Goal: Task Accomplishment & Management: Use online tool/utility

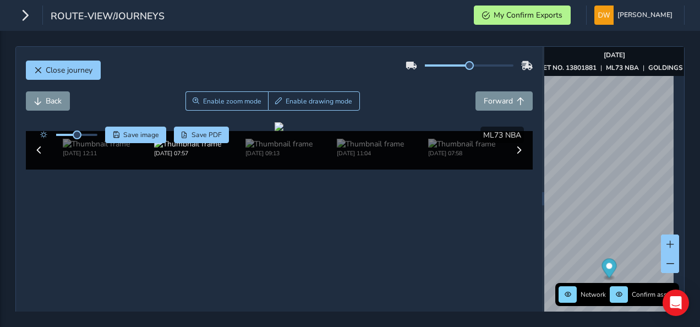
scroll to position [55, 0]
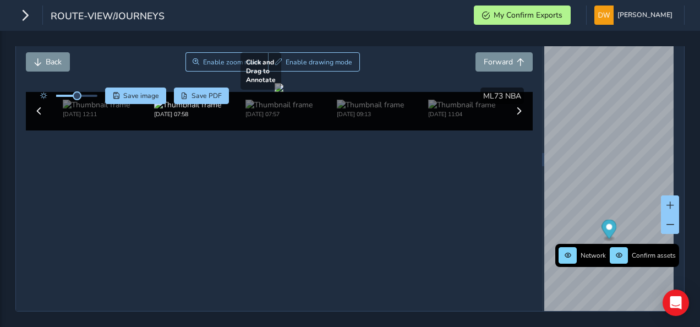
scroll to position [55, 0]
drag, startPoint x: 74, startPoint y: 80, endPoint x: 88, endPoint y: 84, distance: 15.0
click at [85, 88] on div at bounding box center [66, 96] width 63 height 17
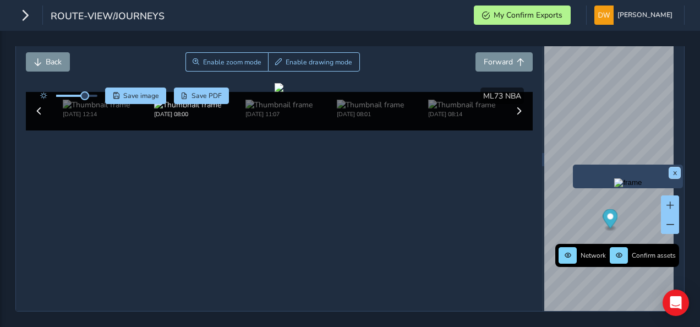
drag, startPoint x: 673, startPoint y: 158, endPoint x: 669, endPoint y: 162, distance: 5.9
click at [674, 167] on button "x" at bounding box center [675, 172] width 11 height 11
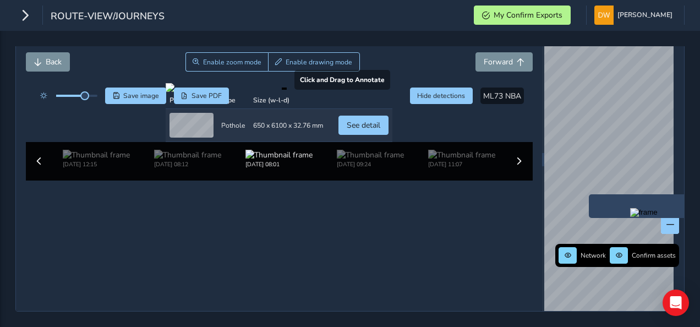
drag, startPoint x: 257, startPoint y: 2, endPoint x: 355, endPoint y: 107, distance: 143.4
click at [355, 92] on div at bounding box center [279, 87] width 227 height 9
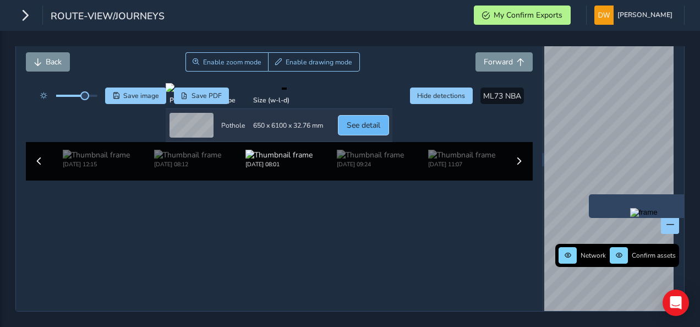
click at [380, 130] on span "See detail" at bounding box center [364, 125] width 34 height 10
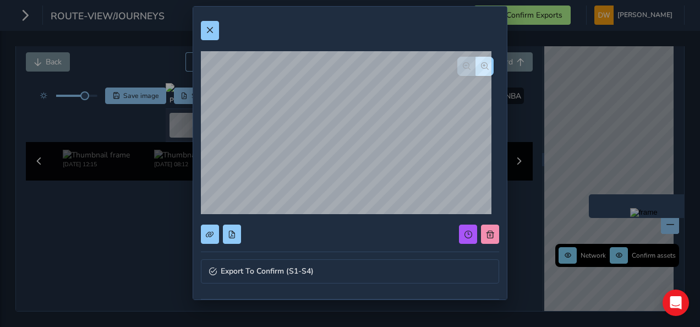
scroll to position [0, 0]
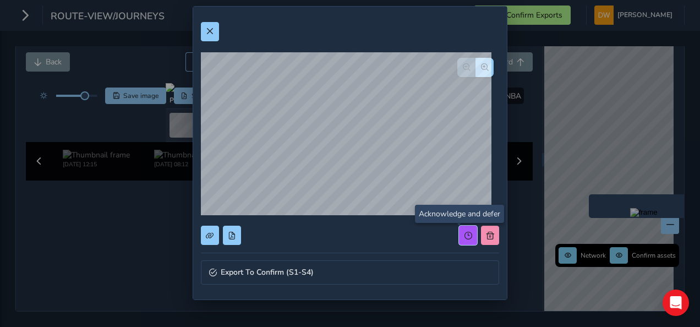
click at [460, 228] on button at bounding box center [468, 235] width 18 height 19
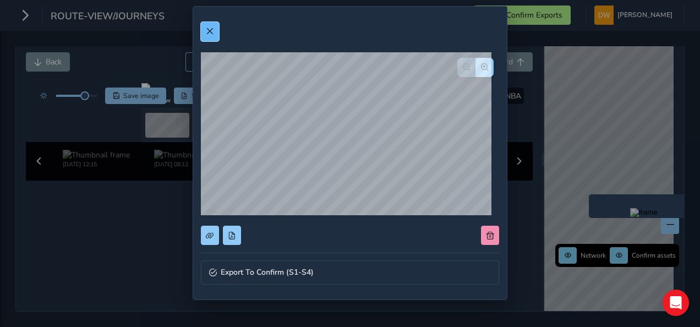
click at [208, 32] on span at bounding box center [210, 32] width 8 height 8
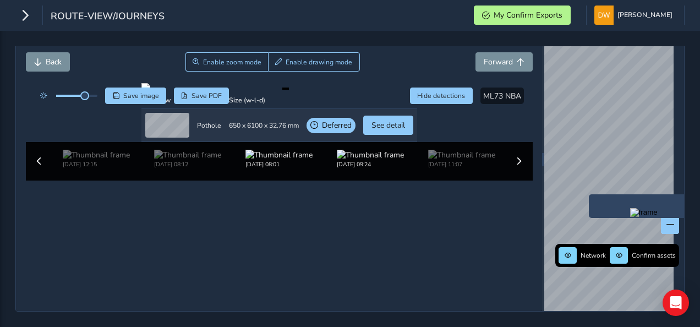
scroll to position [53, 0]
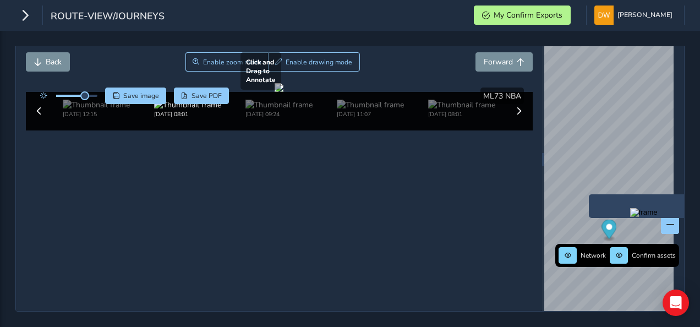
drag, startPoint x: 380, startPoint y: 243, endPoint x: 364, endPoint y: 238, distance: 16.2
click at [284, 92] on div at bounding box center [279, 87] width 9 height 9
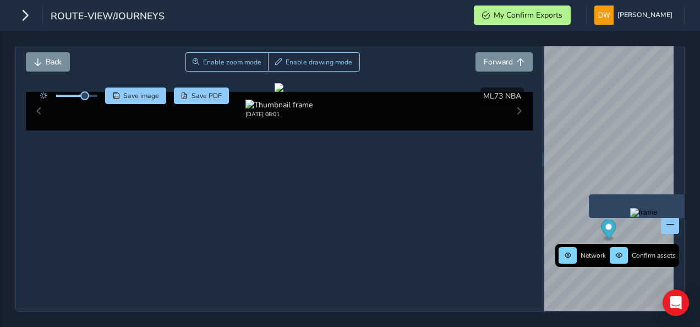
drag, startPoint x: 116, startPoint y: 7, endPoint x: 80, endPoint y: 36, distance: 45.8
click at [80, 36] on div "Close journey Back Enable zoom mode Enable drawing mode Forward Click and Drag …" at bounding box center [350, 179] width 700 height 296
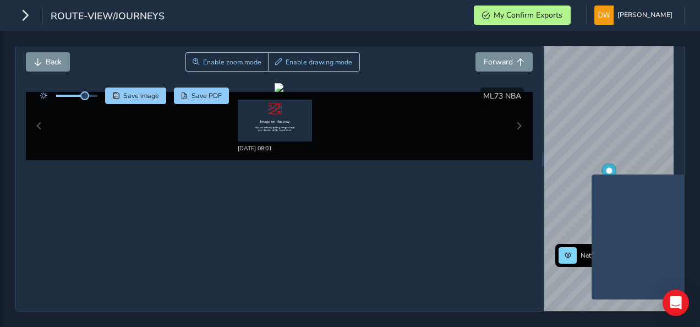
scroll to position [47, 0]
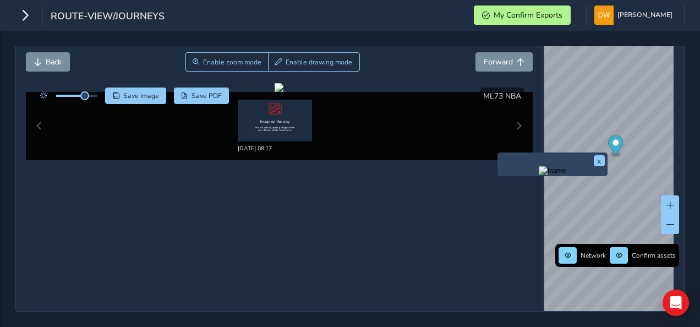
click at [560, 174] on img "Preview frame" at bounding box center [553, 170] width 28 height 9
click at [557, 175] on img "Preview frame" at bounding box center [553, 170] width 28 height 9
click at [563, 181] on img "Preview frame" at bounding box center [551, 176] width 28 height 9
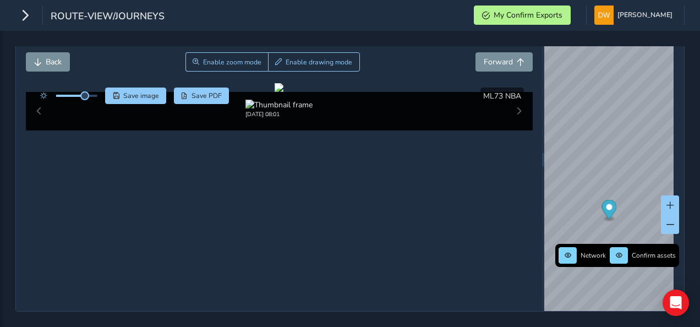
scroll to position [22, 0]
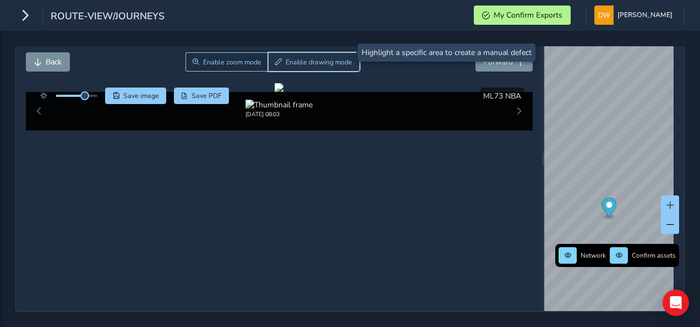
click at [287, 58] on span "Enable drawing mode" at bounding box center [319, 62] width 67 height 9
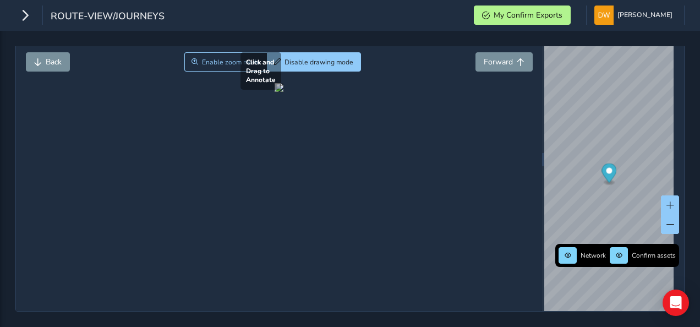
drag, startPoint x: 168, startPoint y: 117, endPoint x: 338, endPoint y: 247, distance: 214.1
click at [284, 92] on div at bounding box center [279, 87] width 9 height 9
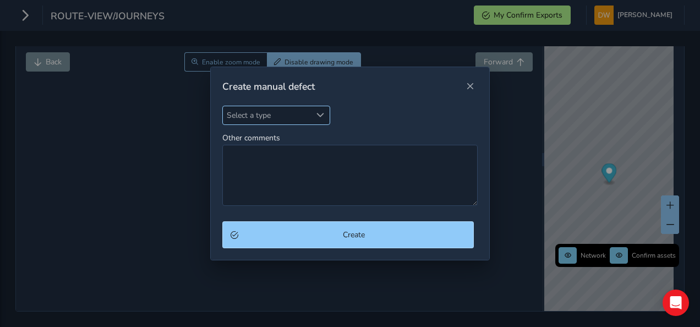
click at [319, 119] on span "Select a type" at bounding box center [321, 115] width 8 height 8
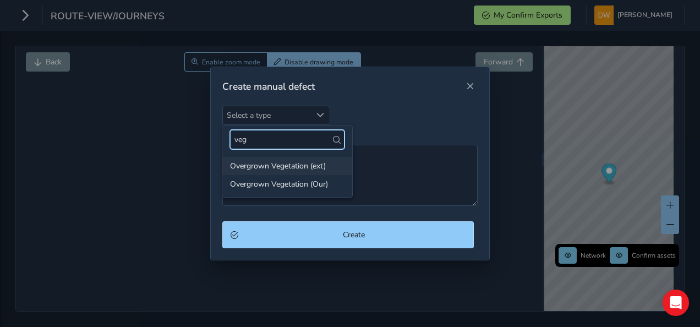
type input "veg"
click at [285, 165] on li "Overgrown Vegetation (ext)" at bounding box center [287, 166] width 130 height 18
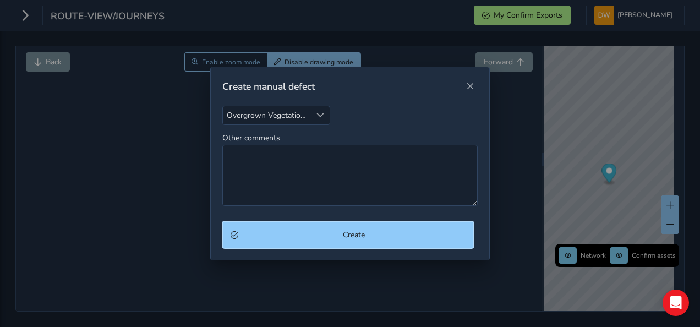
click at [313, 227] on button "Create" at bounding box center [348, 234] width 252 height 27
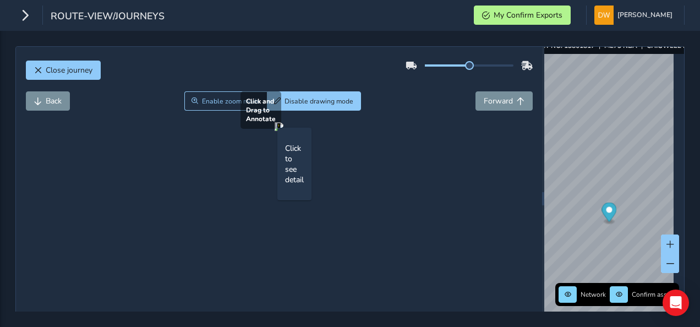
click at [284, 131] on div at bounding box center [279, 126] width 9 height 9
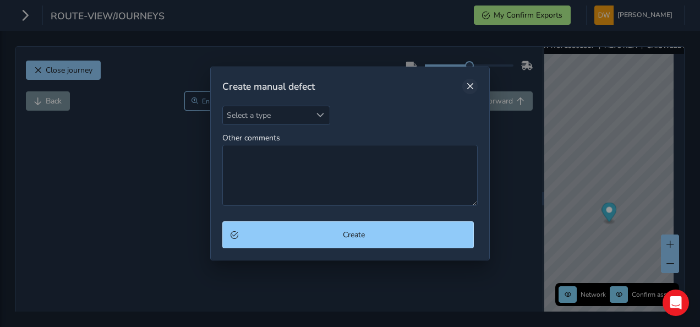
click at [468, 92] on button "Close" at bounding box center [469, 86] width 15 height 15
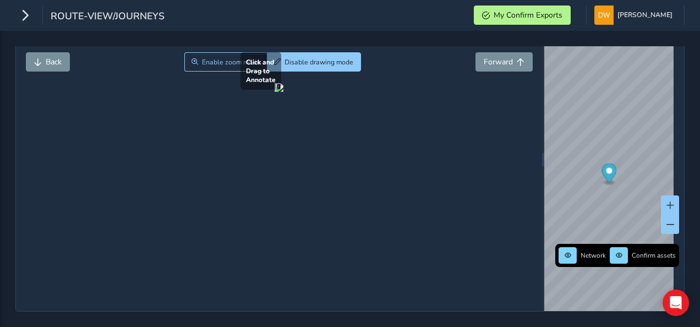
scroll to position [91, 0]
click at [275, 92] on div at bounding box center [279, 87] width 9 height 9
click at [277, 161] on div "Click to see detail" at bounding box center [294, 125] width 34 height 73
click at [285, 154] on div "Click to see detail" at bounding box center [294, 124] width 19 height 57
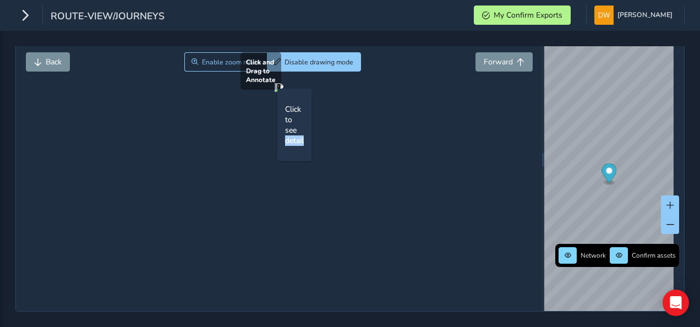
click at [285, 154] on div "Click to see detail" at bounding box center [294, 124] width 19 height 57
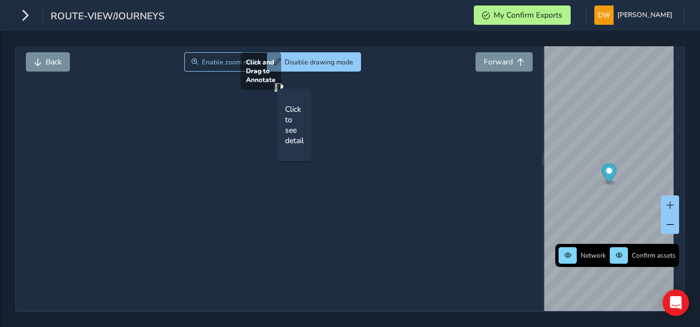
click at [285, 154] on div "Click to see detail" at bounding box center [294, 124] width 19 height 57
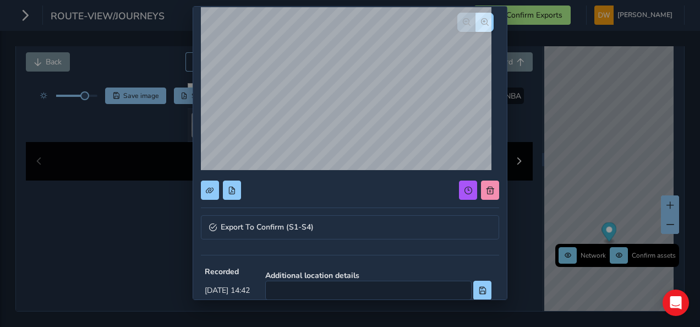
scroll to position [55, 0]
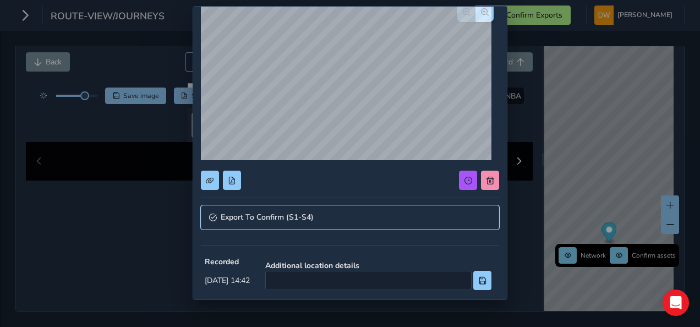
click at [401, 220] on link "Export To Confirm (S1-S4)" at bounding box center [350, 217] width 298 height 24
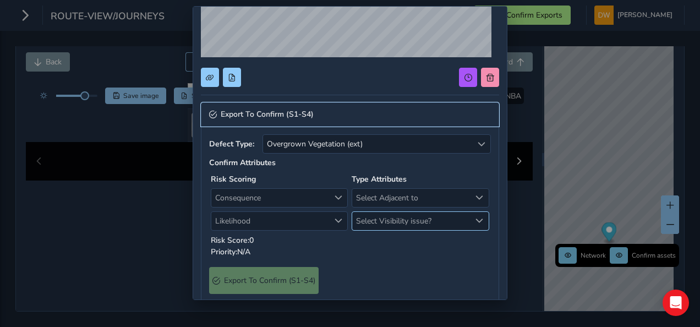
scroll to position [165, 0]
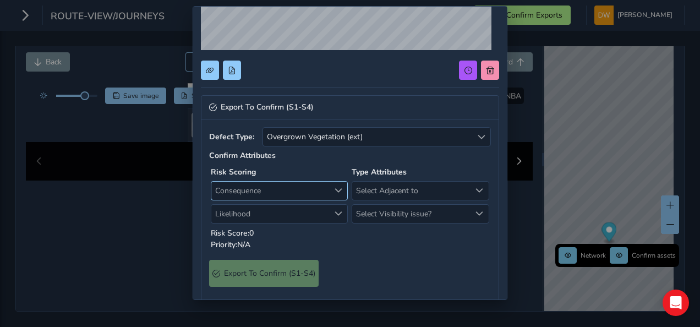
click at [336, 187] on span "Consequence" at bounding box center [339, 191] width 8 height 8
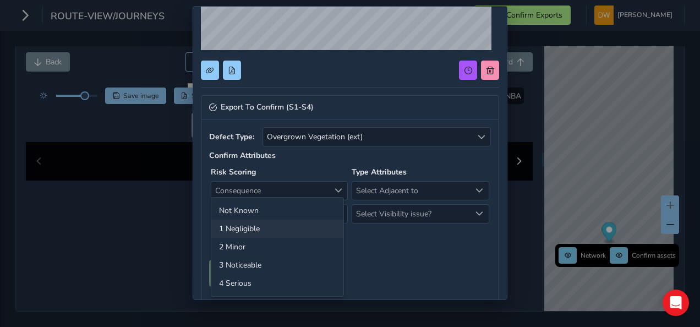
click at [326, 233] on li "1 Negligible" at bounding box center [277, 229] width 132 height 18
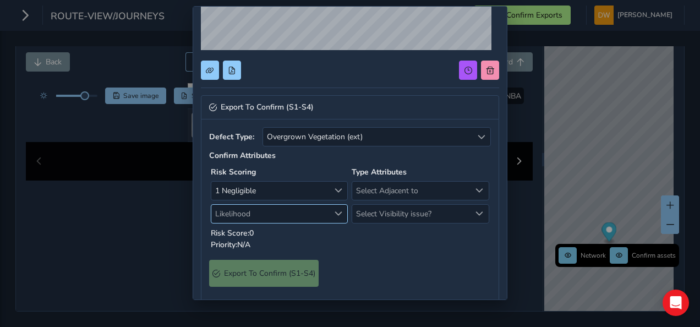
click at [323, 210] on span "Likelihood" at bounding box center [270, 214] width 118 height 18
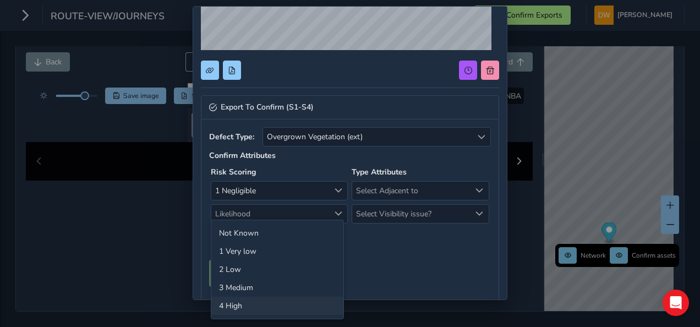
click at [329, 298] on li "4 High" at bounding box center [277, 306] width 132 height 18
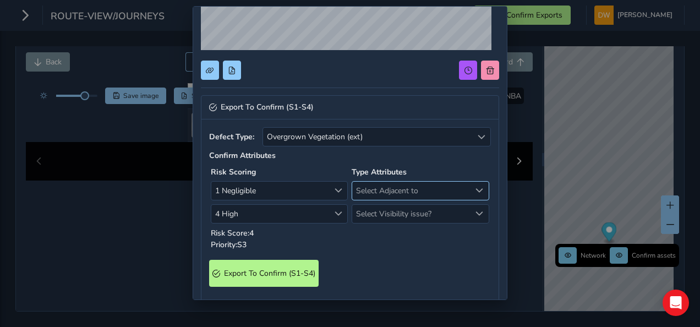
click at [367, 188] on span "Select Adjacent to" at bounding box center [411, 191] width 118 height 18
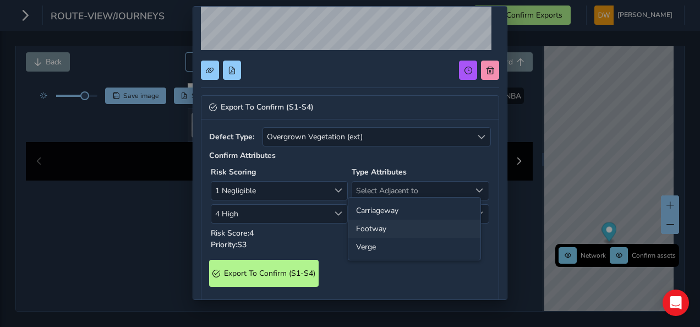
click at [371, 229] on li "Footway" at bounding box center [415, 229] width 132 height 18
click at [374, 211] on span "Select Visibility issue?" at bounding box center [411, 214] width 118 height 18
click at [370, 229] on li "No" at bounding box center [415, 233] width 132 height 18
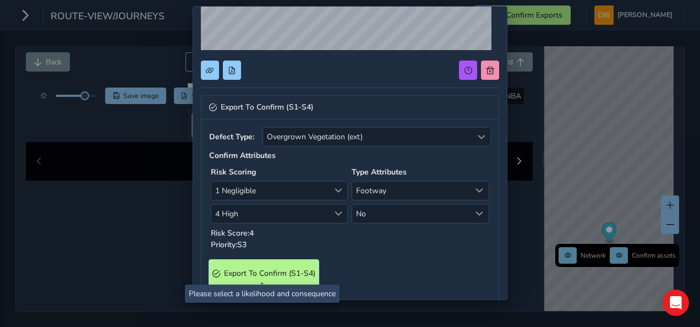
click at [312, 262] on S4\) "Export To Confirm (S1-S4)" at bounding box center [264, 273] width 110 height 27
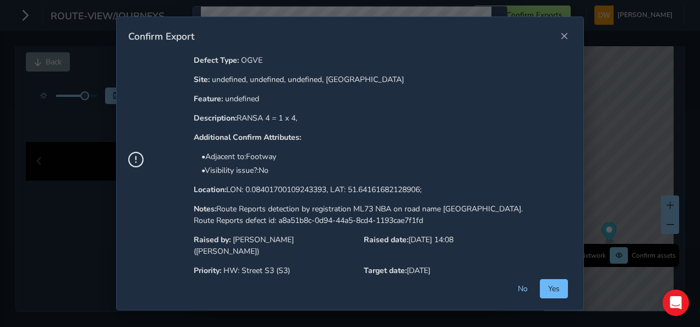
click at [546, 291] on button "Yes" at bounding box center [554, 288] width 28 height 19
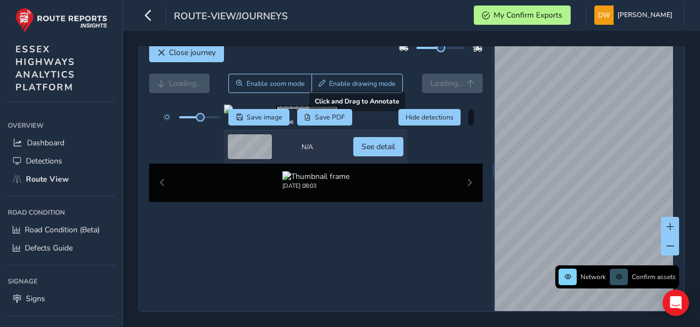
scroll to position [110, 0]
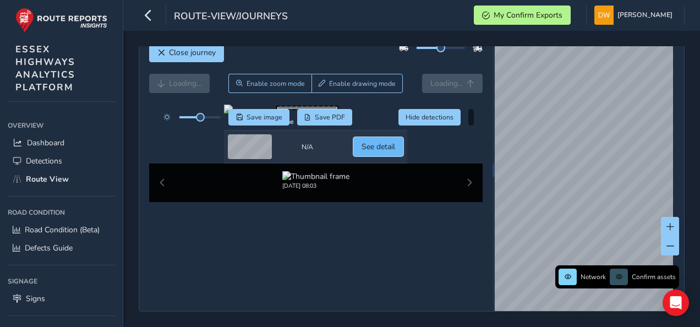
click at [395, 152] on span "See detail" at bounding box center [379, 146] width 34 height 10
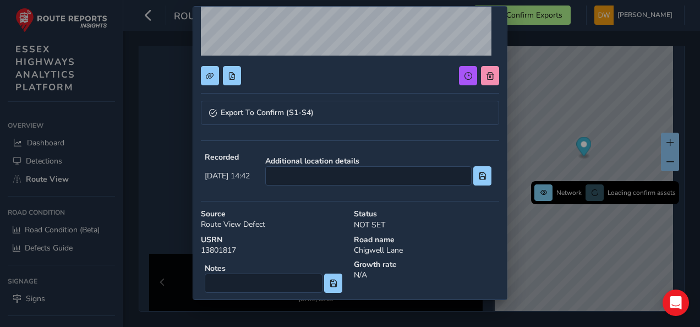
scroll to position [165, 0]
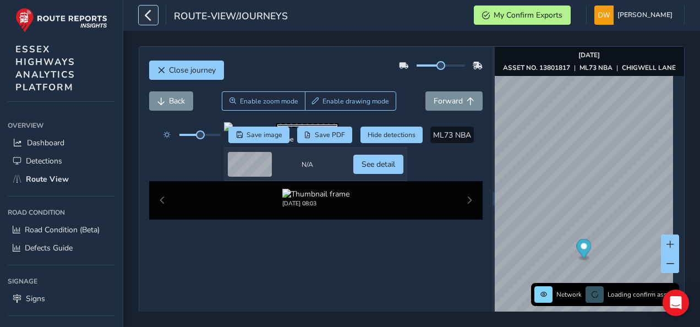
click at [153, 18] on icon "button" at bounding box center [149, 15] width 12 height 19
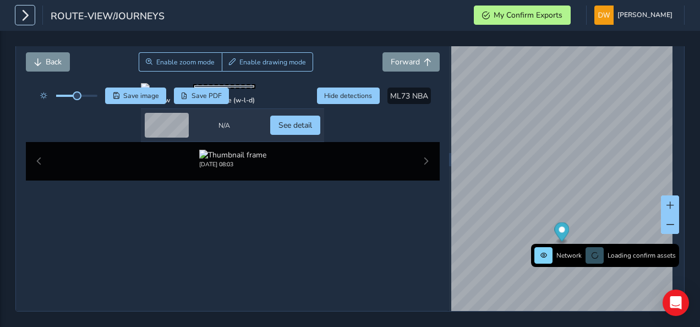
scroll to position [157, 0]
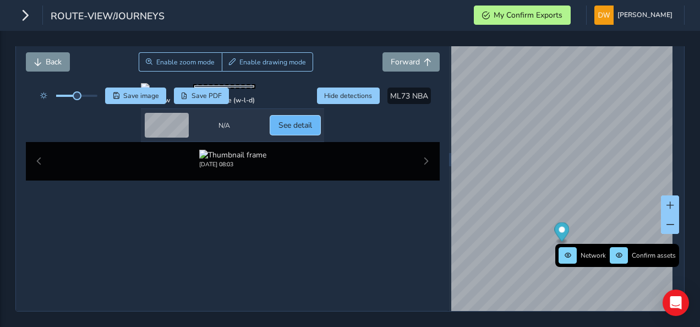
click at [312, 130] on span "See detail" at bounding box center [296, 125] width 34 height 10
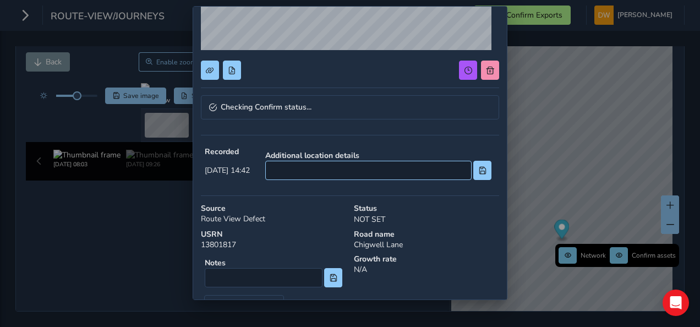
scroll to position [204, 0]
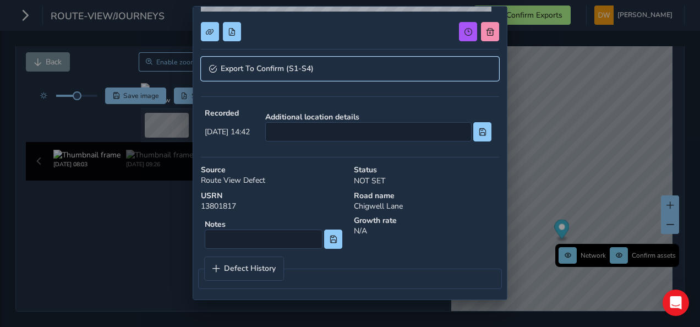
click at [375, 74] on link "Export To Confirm (S1-S4)" at bounding box center [350, 69] width 298 height 24
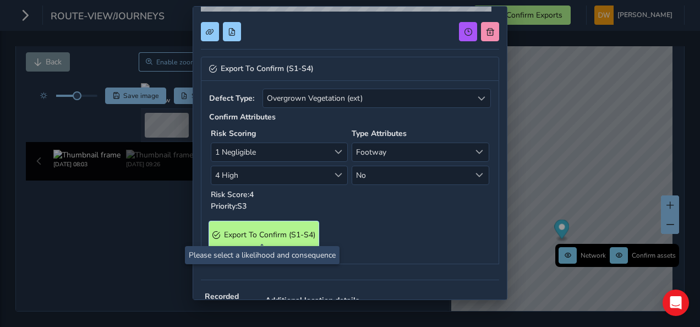
click at [304, 221] on S4\) "Export To Confirm (S1-S4)" at bounding box center [264, 234] width 110 height 27
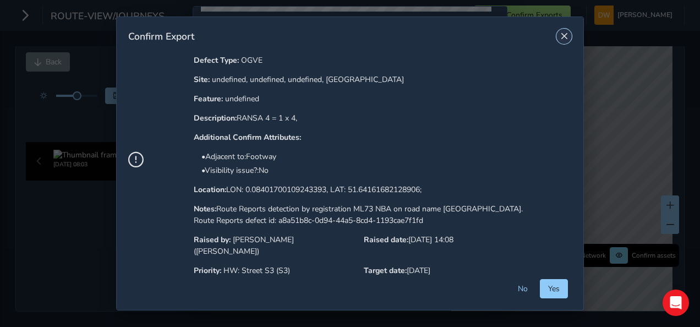
click at [572, 38] on button "Close" at bounding box center [564, 36] width 15 height 15
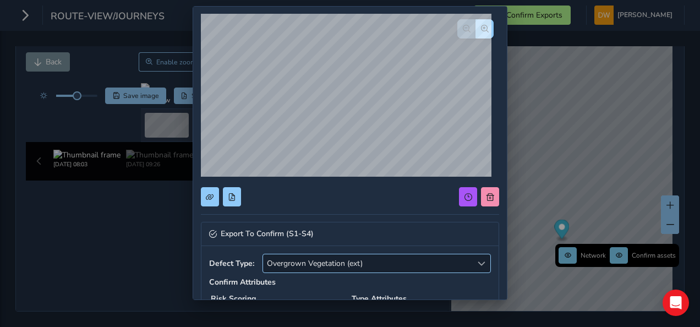
scroll to position [0, 0]
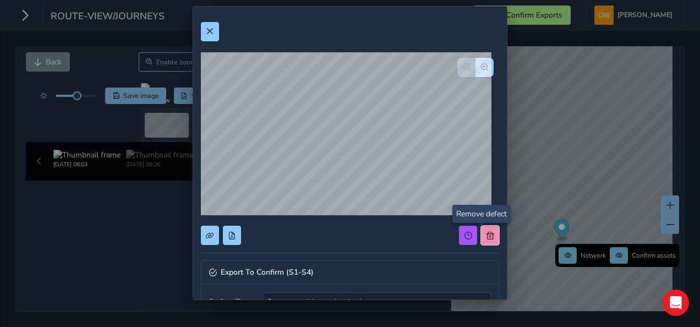
click at [487, 233] on span at bounding box center [491, 236] width 8 height 8
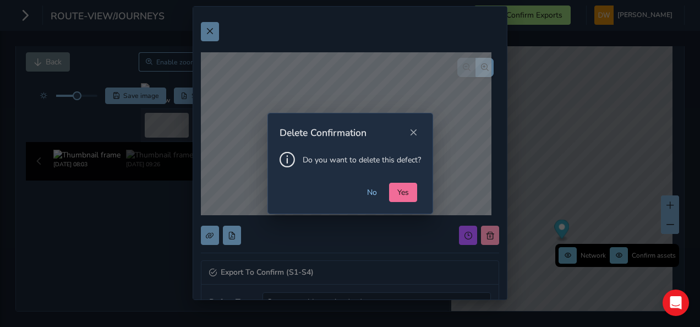
click at [404, 189] on span "Yes" at bounding box center [404, 192] width 12 height 10
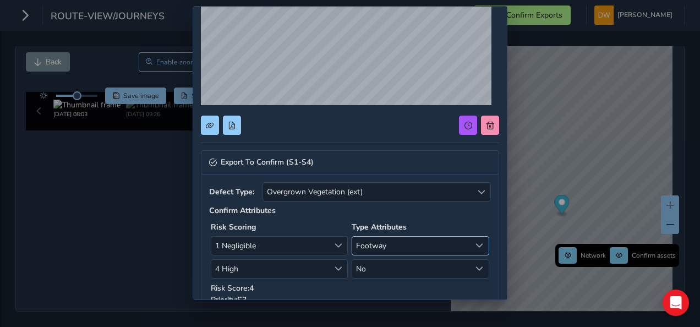
scroll to position [165, 0]
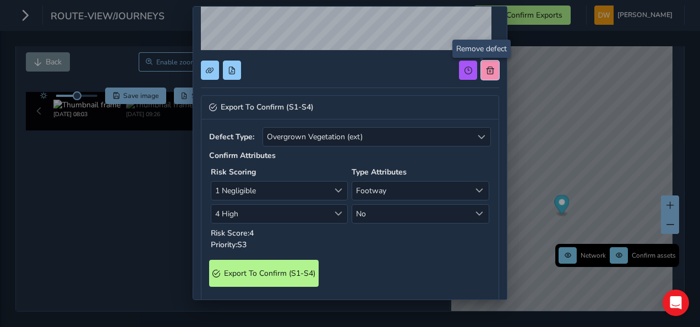
click at [482, 74] on button at bounding box center [490, 70] width 18 height 19
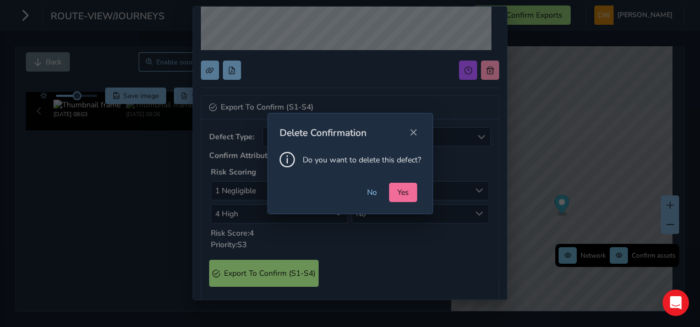
click at [400, 191] on span "Yes" at bounding box center [404, 192] width 12 height 10
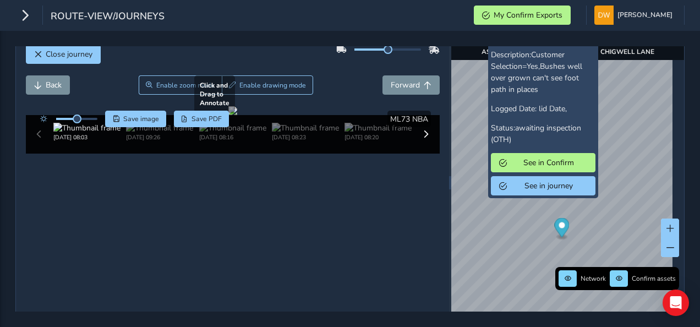
scroll to position [0, 0]
